Goal: Task Accomplishment & Management: Manage account settings

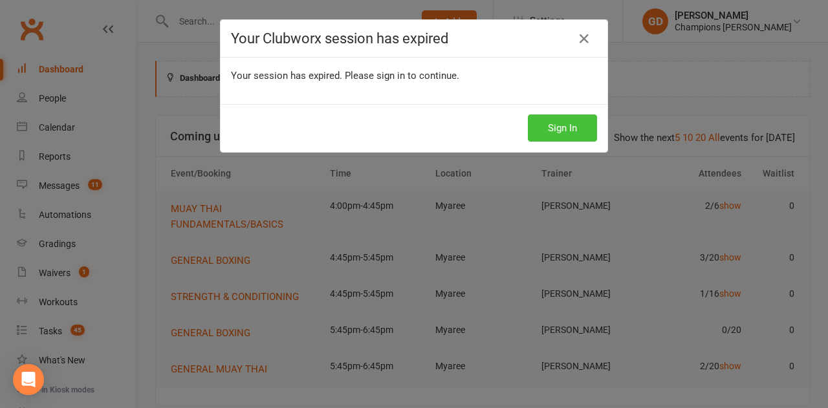
click at [564, 129] on button "Sign In" at bounding box center [562, 127] width 69 height 27
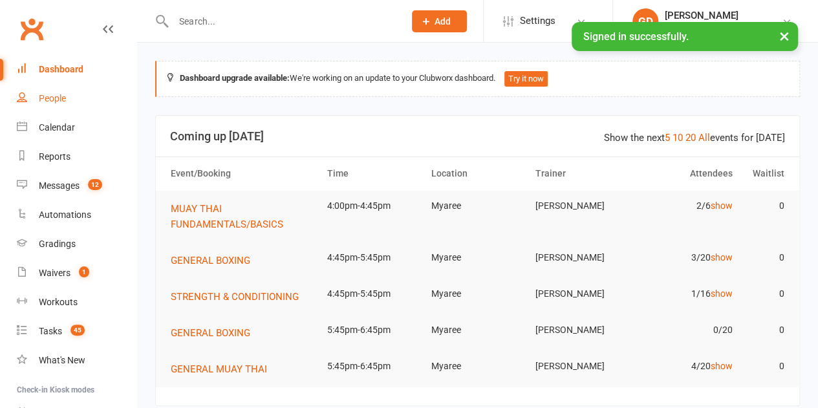
click at [72, 103] on link "People" at bounding box center [77, 98] width 120 height 29
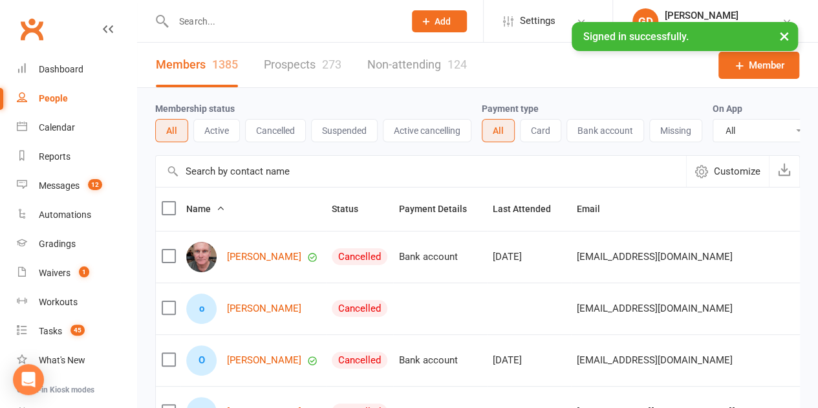
click at [239, 27] on input "text" at bounding box center [282, 21] width 226 height 18
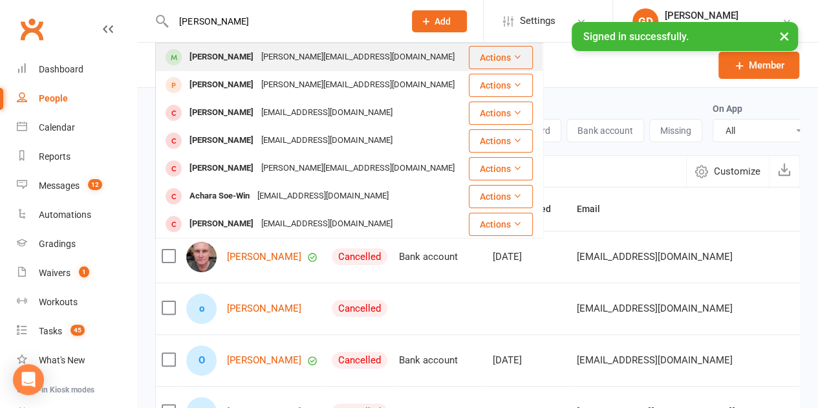
type input "SARA"
click at [257, 56] on div "sarah.sharpe99@gmail.com" at bounding box center [357, 57] width 201 height 19
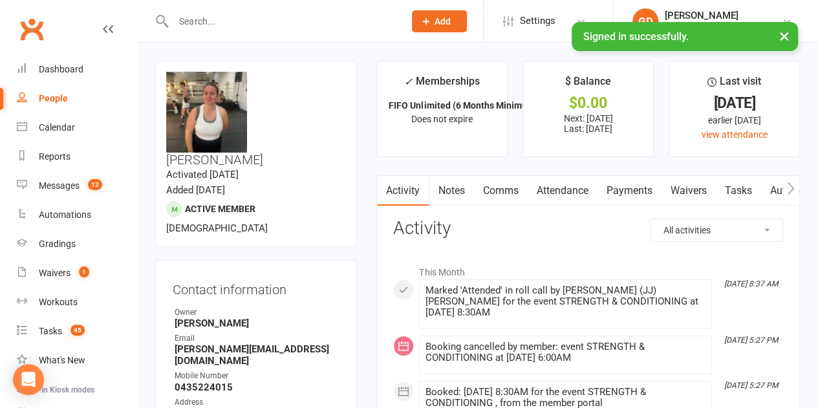
click at [255, 204] on span "Active member" at bounding box center [220, 209] width 70 height 10
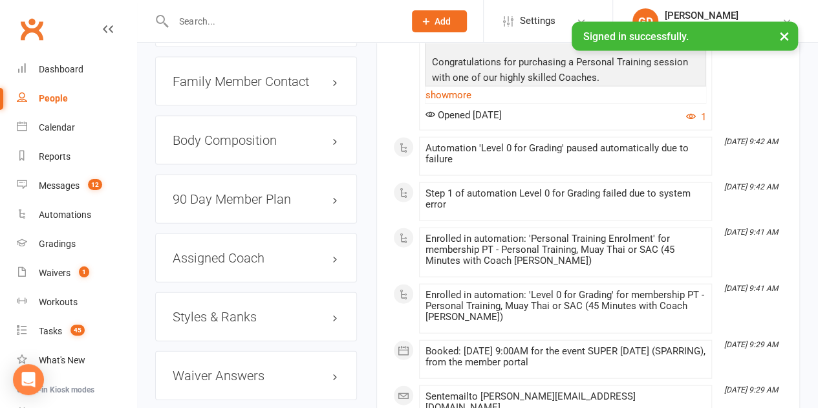
scroll to position [1321, 0]
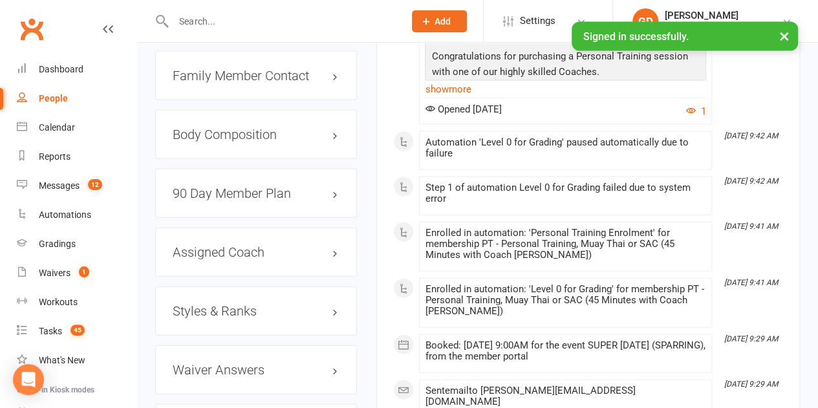
click at [226, 169] on div "90 Day Member Plan edit" at bounding box center [256, 193] width 202 height 49
click at [310, 188] on link "edit" at bounding box center [317, 193] width 16 height 11
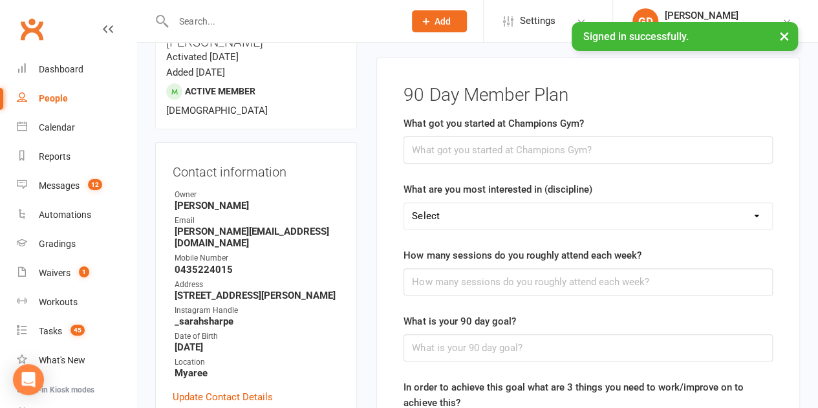
scroll to position [110, 0]
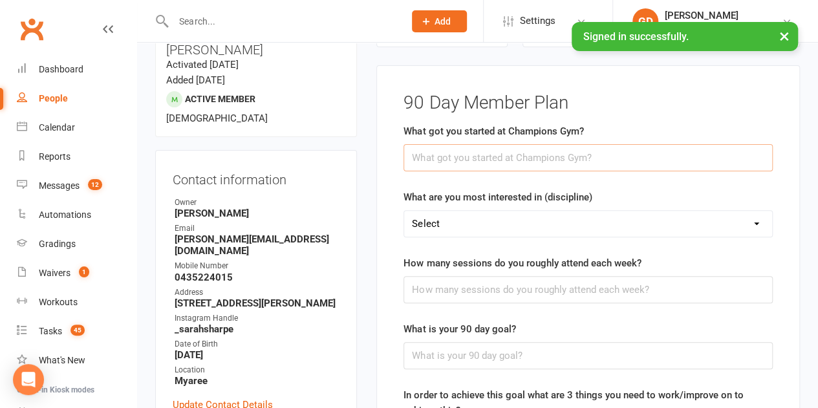
click at [744, 157] on input "text" at bounding box center [588, 157] width 369 height 27
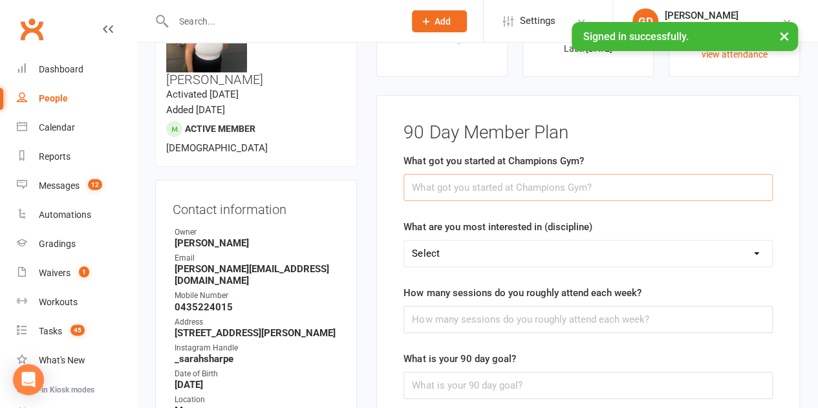
scroll to position [61, 0]
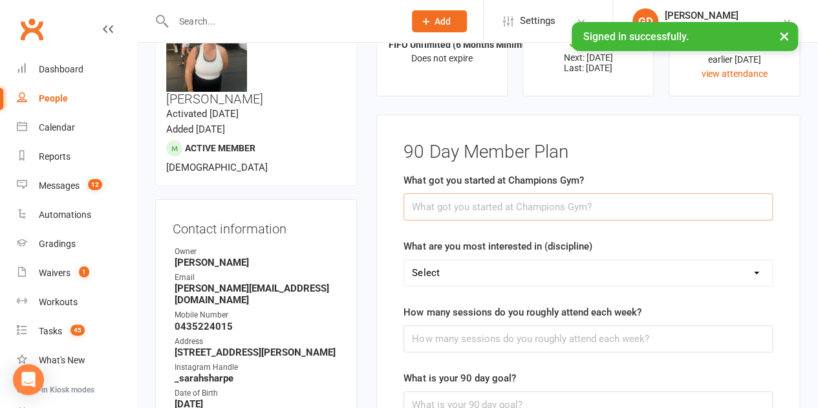
click at [576, 208] on input "text" at bounding box center [588, 206] width 369 height 27
type input "M"
click at [74, 184] on div "Messages" at bounding box center [59, 185] width 41 height 10
